Goal: Check status: Check status

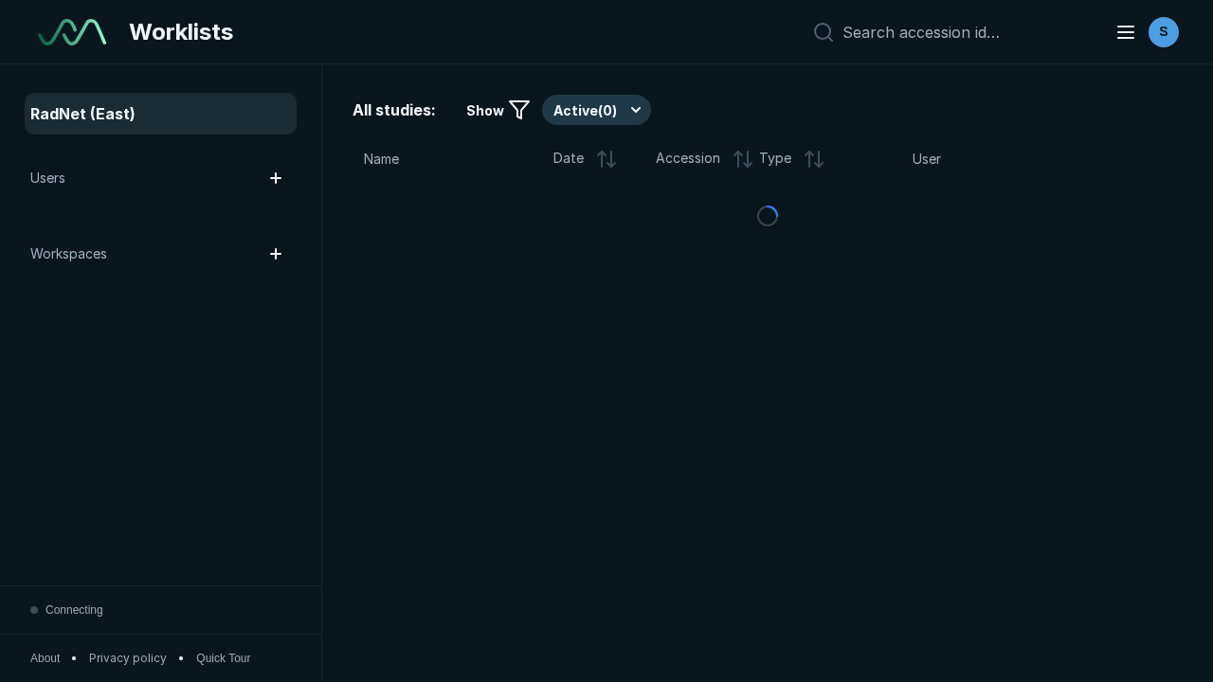
scroll to position [5177, 7896]
